Goal: Navigation & Orientation: Understand site structure

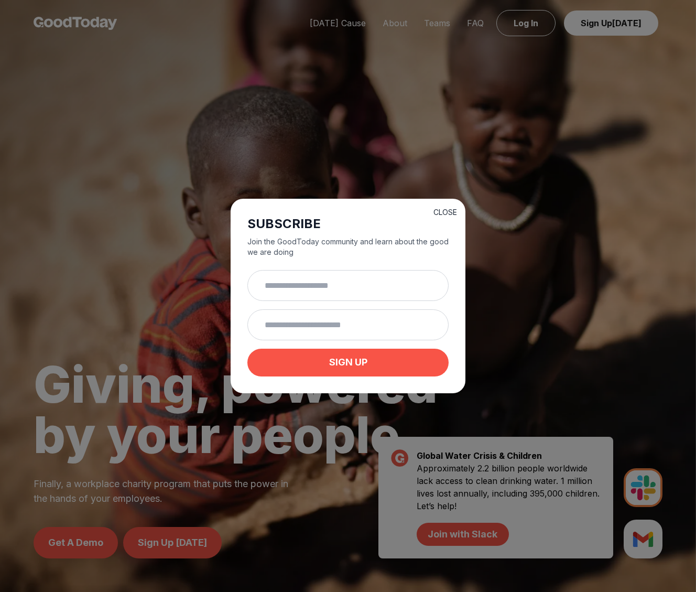
click at [447, 208] on button "CLOSE" at bounding box center [445, 212] width 24 height 10
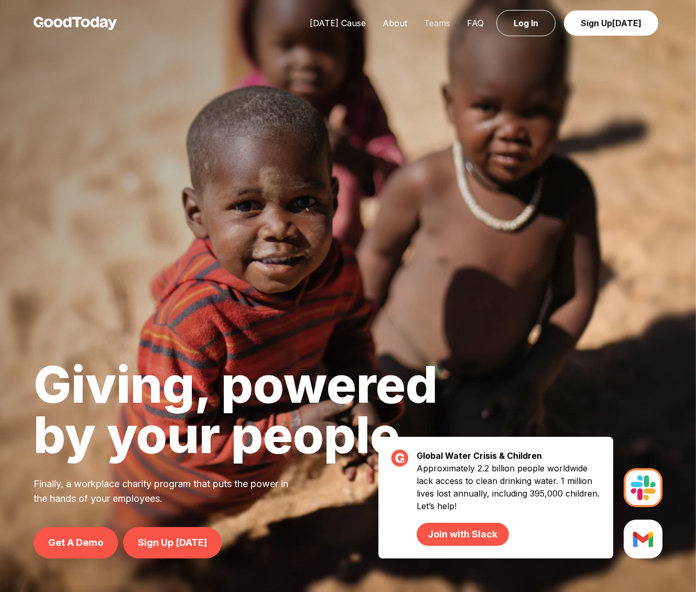
click at [442, 22] on link "Teams" at bounding box center [437, 23] width 43 height 10
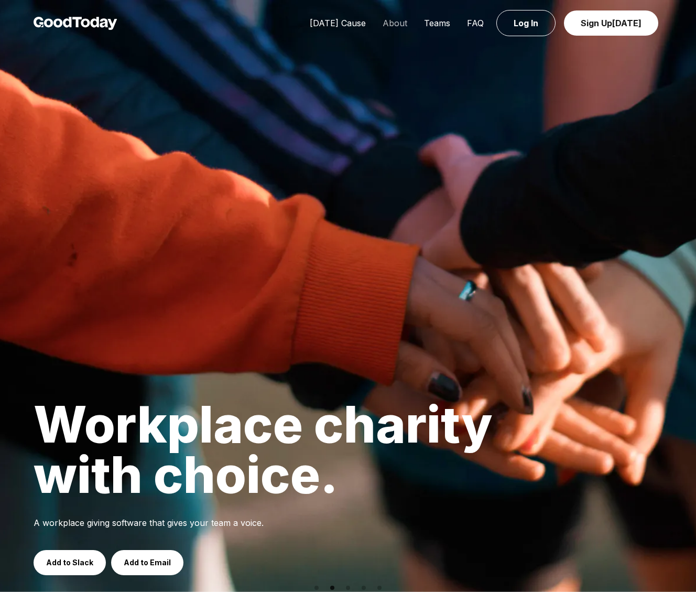
click at [403, 24] on link "About" at bounding box center [394, 23] width 41 height 10
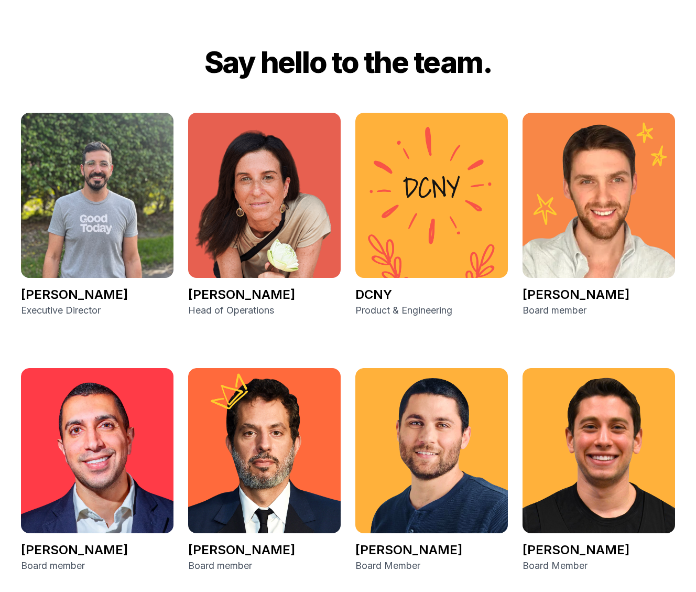
scroll to position [1641, 0]
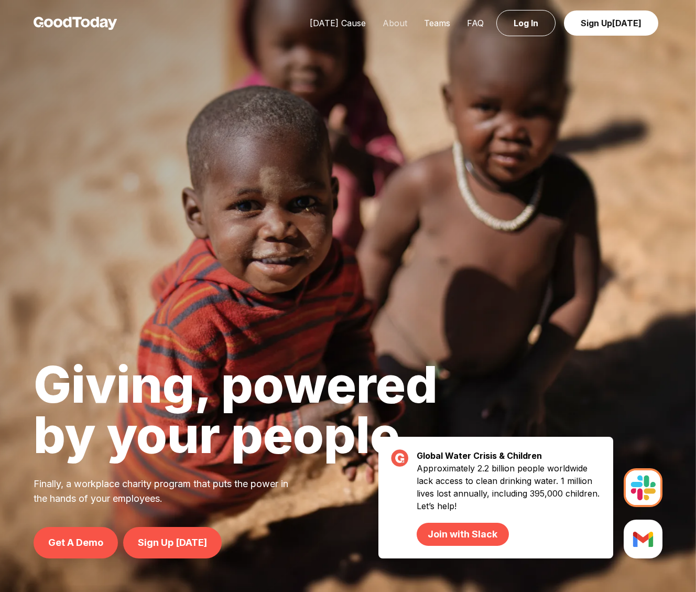
click at [399, 20] on link "About" at bounding box center [394, 23] width 41 height 10
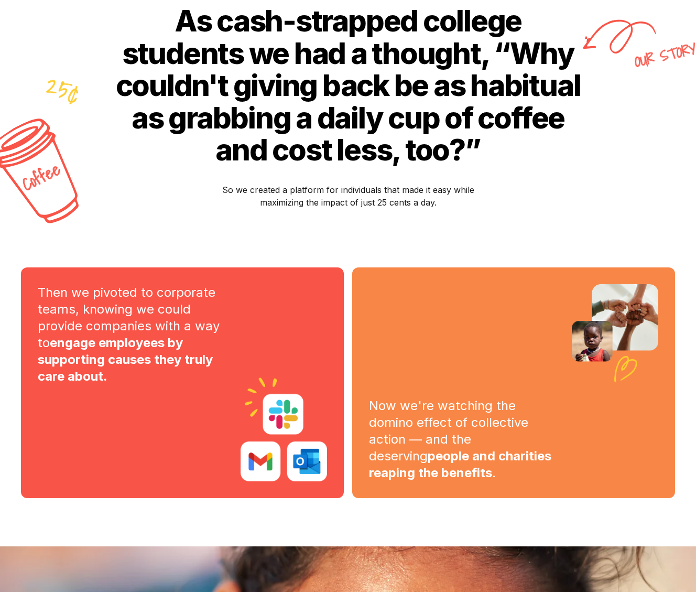
scroll to position [210, 0]
